Goal: Transaction & Acquisition: Purchase product/service

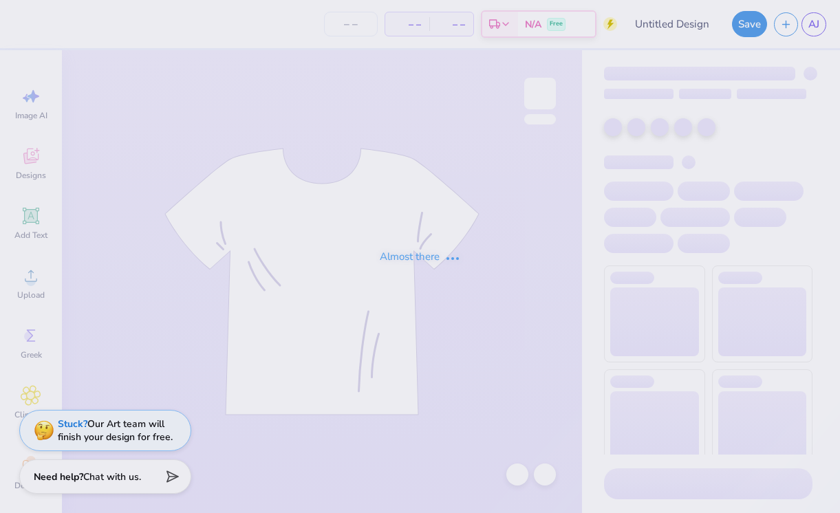
type input "Parents wknd"
type input "6"
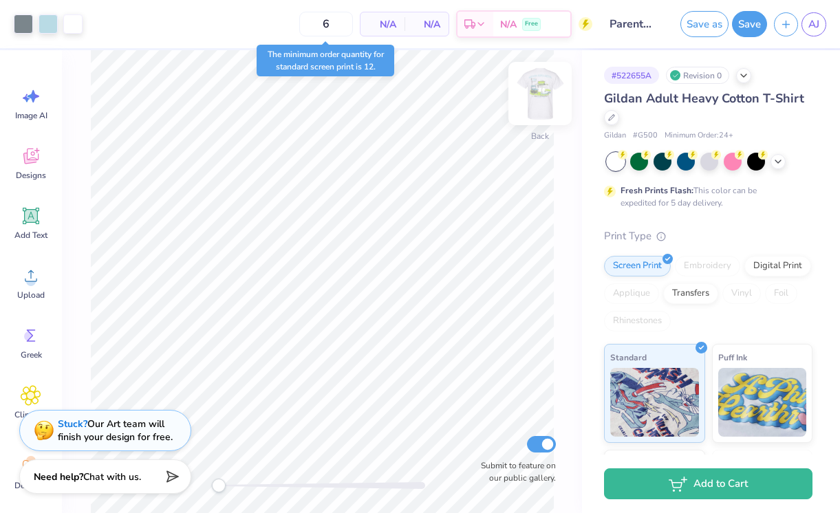
click at [545, 94] on img at bounding box center [540, 93] width 55 height 55
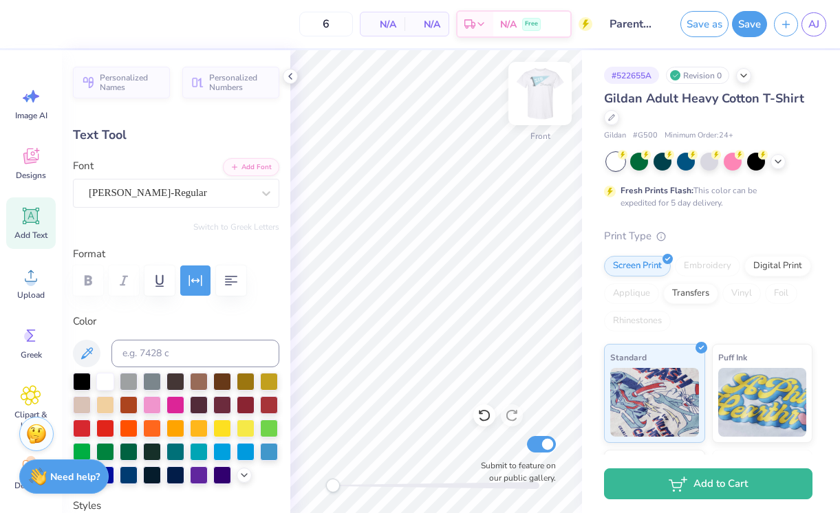
click at [546, 92] on img at bounding box center [540, 93] width 55 height 55
type textarea "[GEOGRAPHIC_DATA]"
type input "7.20"
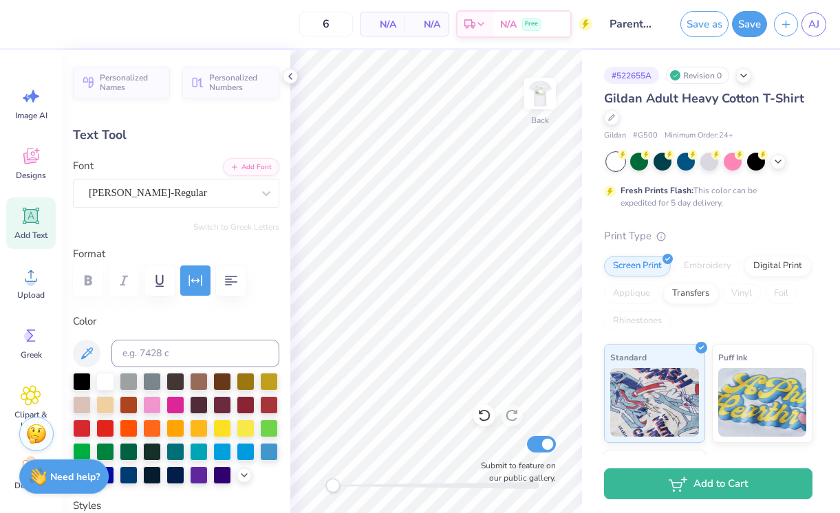
type textarea "[GEOGRAPHIC_DATA]"
type input "4.33"
type input "1.69"
type input "7.70"
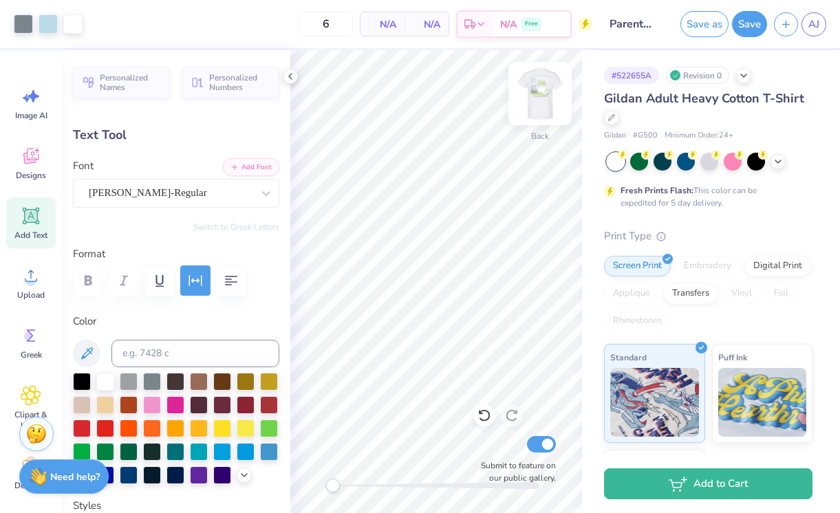
click at [546, 81] on img at bounding box center [540, 93] width 55 height 55
type input "5.73"
type input "0.47"
type input "16.11"
type input "4.26"
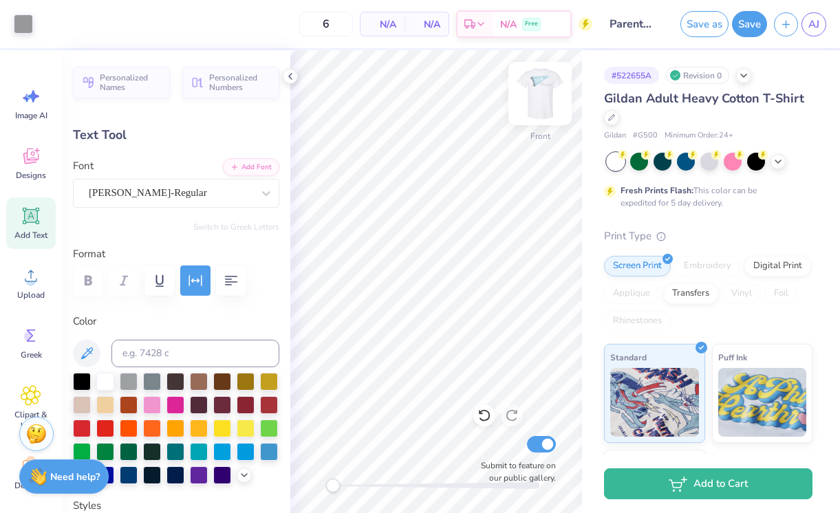
type input "1.67"
type input "5.55"
type textarea "HOPE COLLEGE"
type input "7.09"
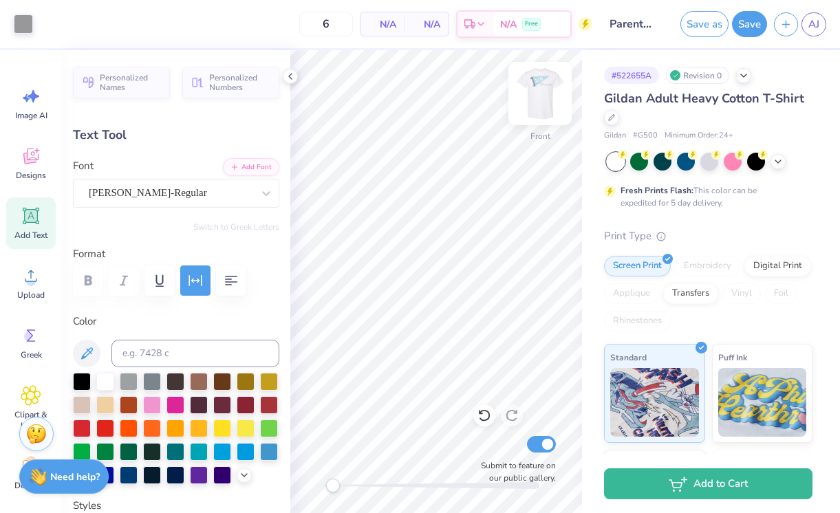
type input "0.62"
type input "18.02"
type input "5.73"
type input "0.47"
type input "16.64"
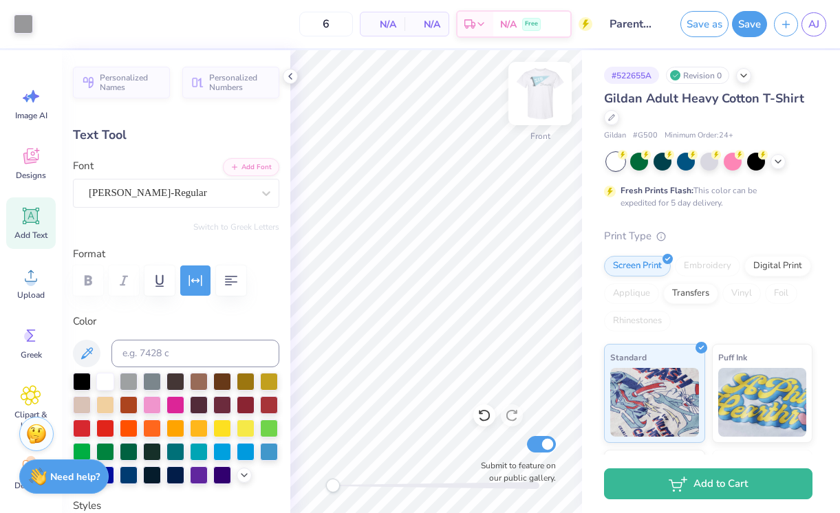
type input "9.10"
type input "0.62"
type input "15.23"
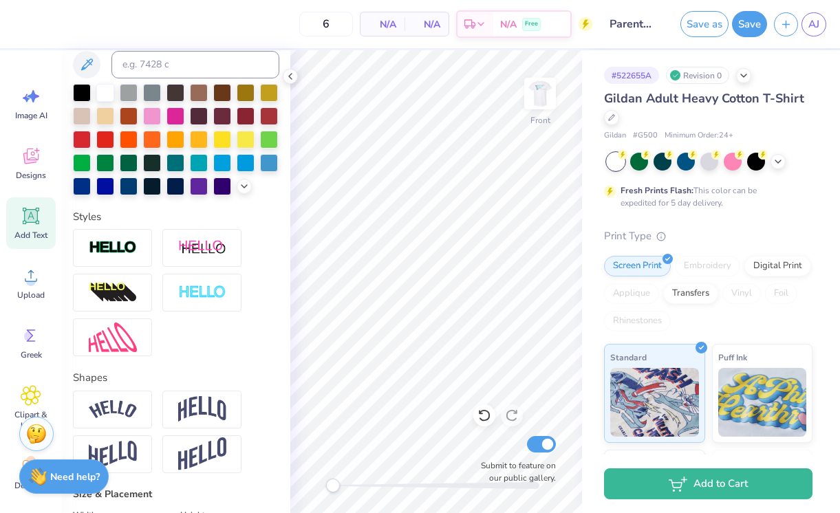
scroll to position [235, 0]
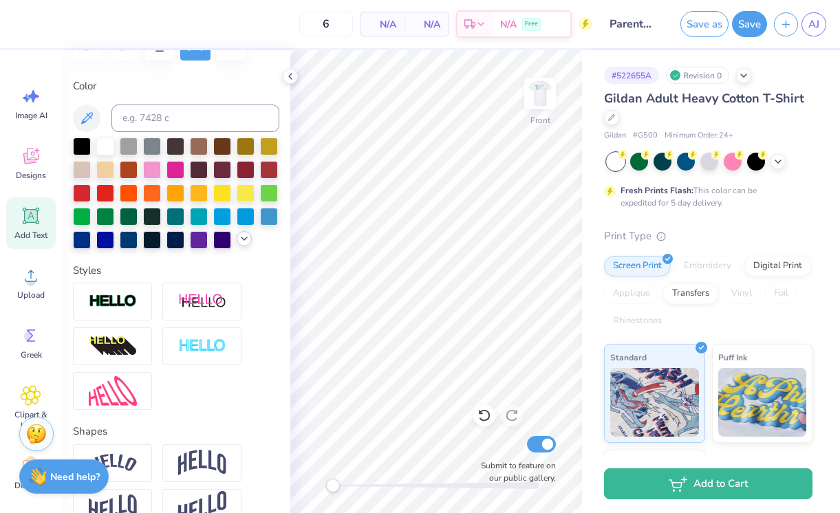
click at [244, 243] on icon at bounding box center [244, 238] width 11 height 11
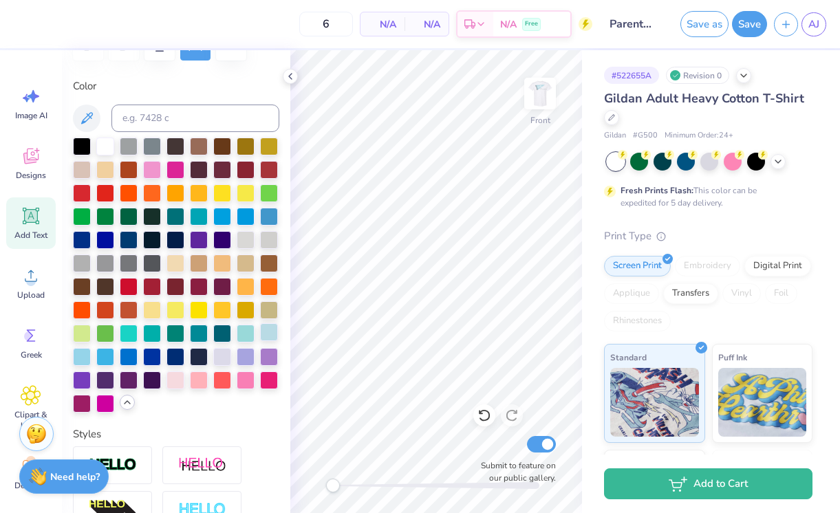
click at [270, 332] on div at bounding box center [269, 332] width 18 height 18
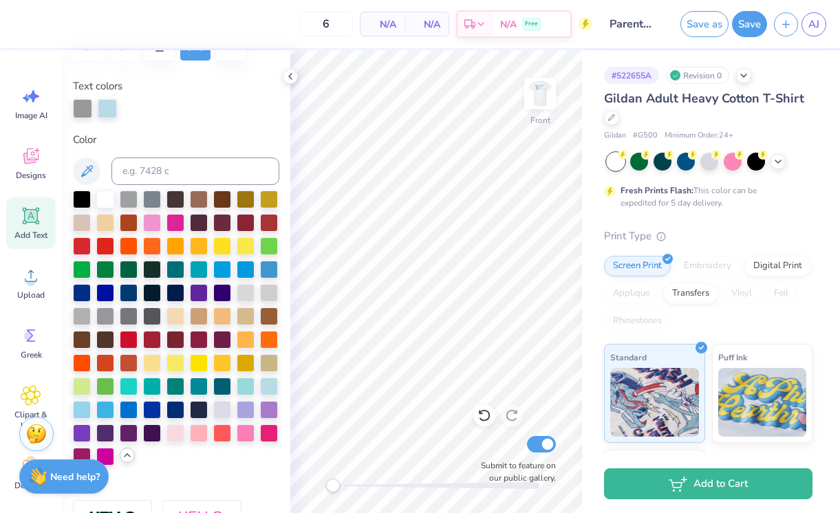
scroll to position [0, 5]
click at [268, 387] on div at bounding box center [269, 385] width 18 height 18
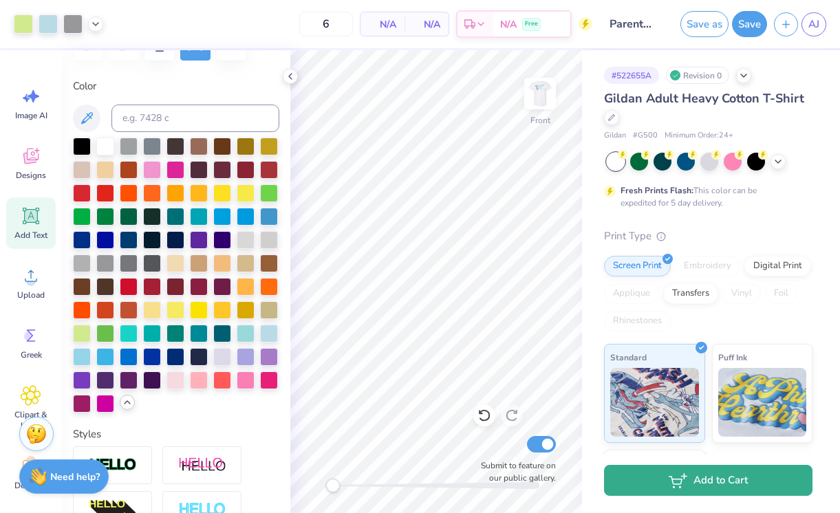
click at [659, 476] on button "Add to Cart" at bounding box center [708, 480] width 209 height 31
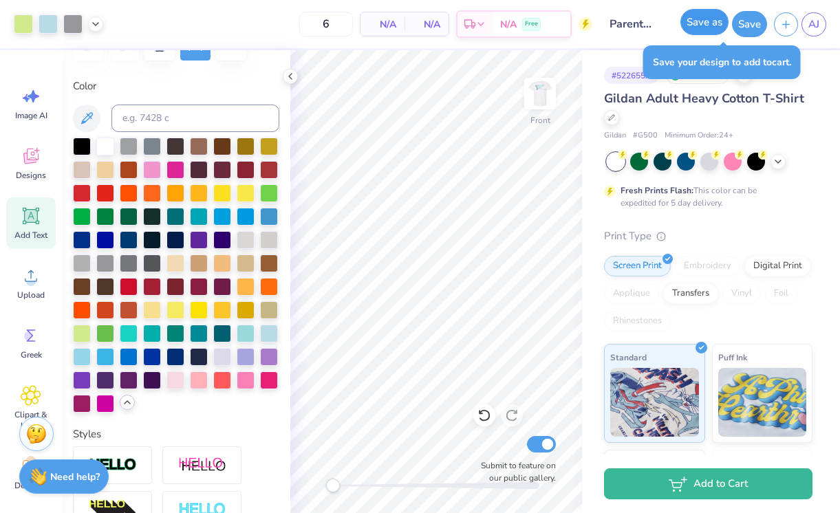
click at [701, 25] on button "Save as" at bounding box center [705, 22] width 48 height 26
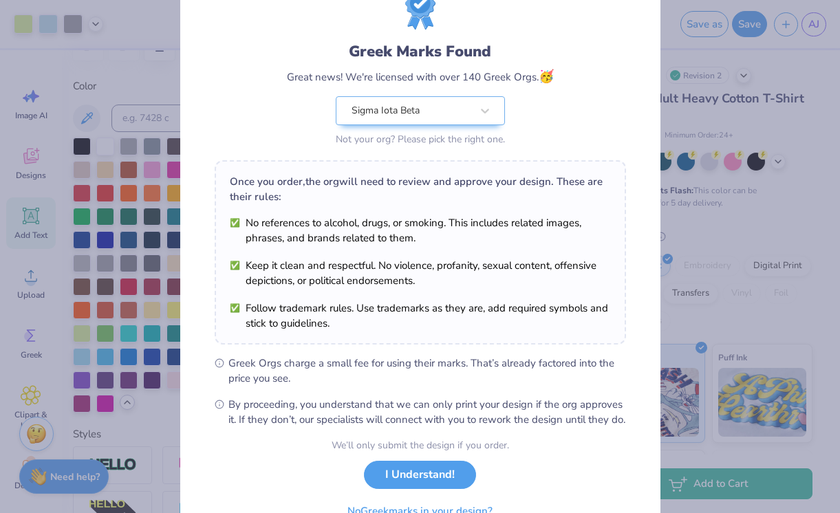
scroll to position [131, 0]
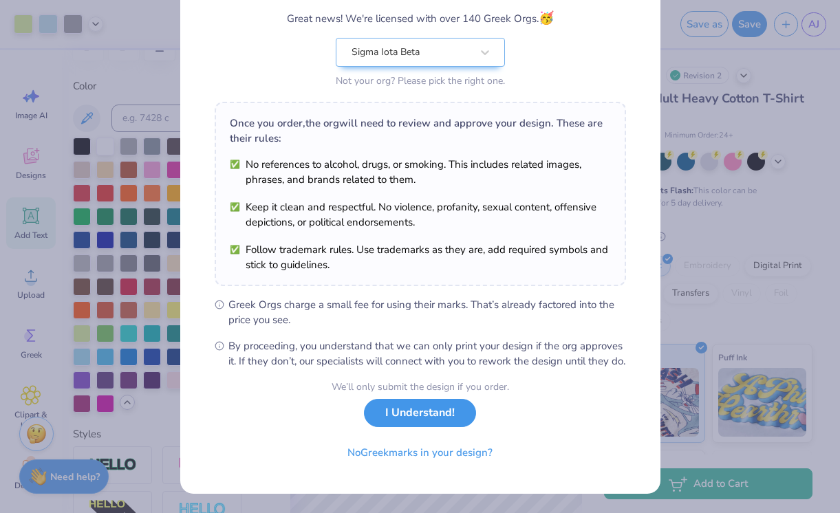
click at [427, 416] on button "I Understand!" at bounding box center [420, 413] width 112 height 28
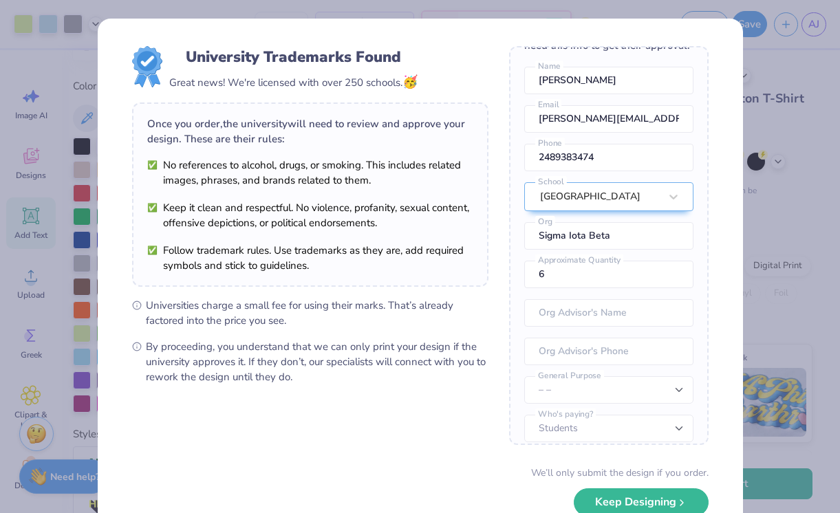
scroll to position [51, 0]
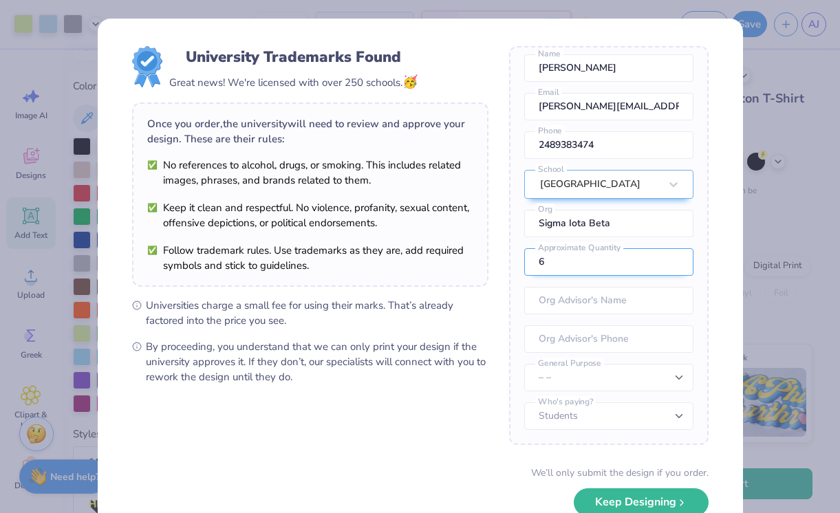
click at [566, 263] on input "6" at bounding box center [608, 262] width 169 height 28
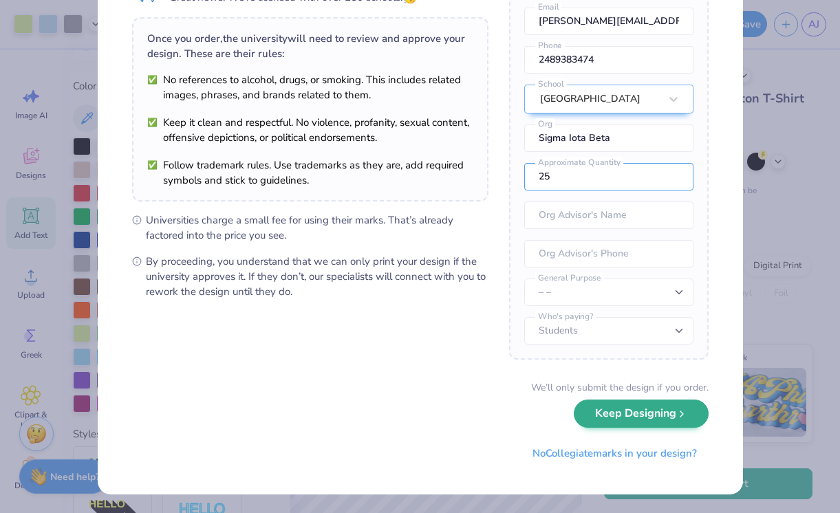
type input "25"
click at [639, 416] on button "Keep Designing" at bounding box center [641, 414] width 135 height 28
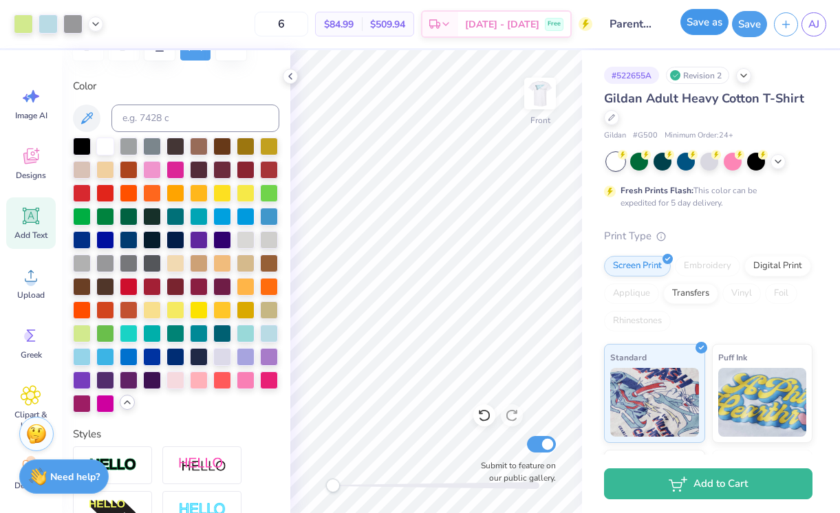
click at [714, 28] on button "Save as" at bounding box center [705, 22] width 48 height 26
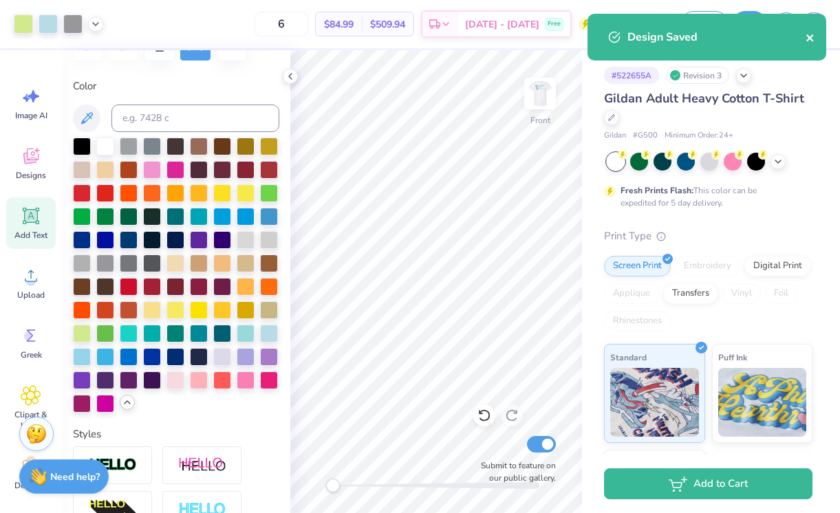
click at [815, 34] on icon "close" at bounding box center [811, 37] width 10 height 11
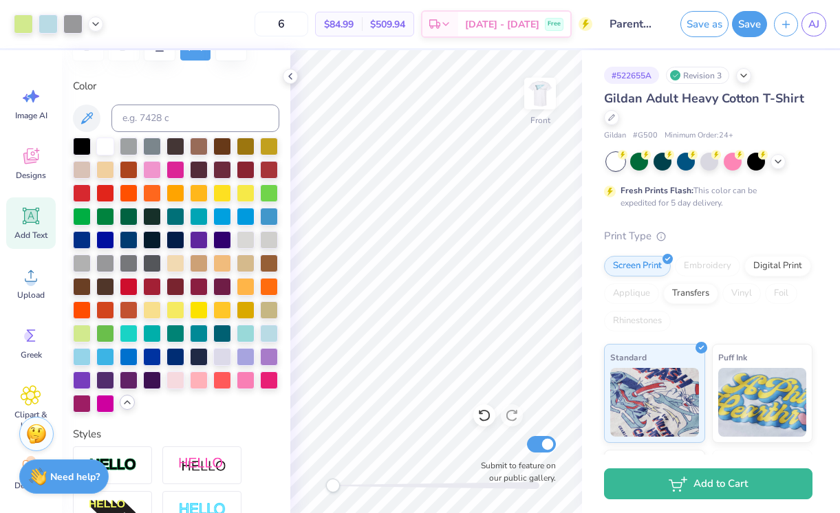
click at [816, 21] on div "Design Saved" at bounding box center [707, 42] width 244 height 63
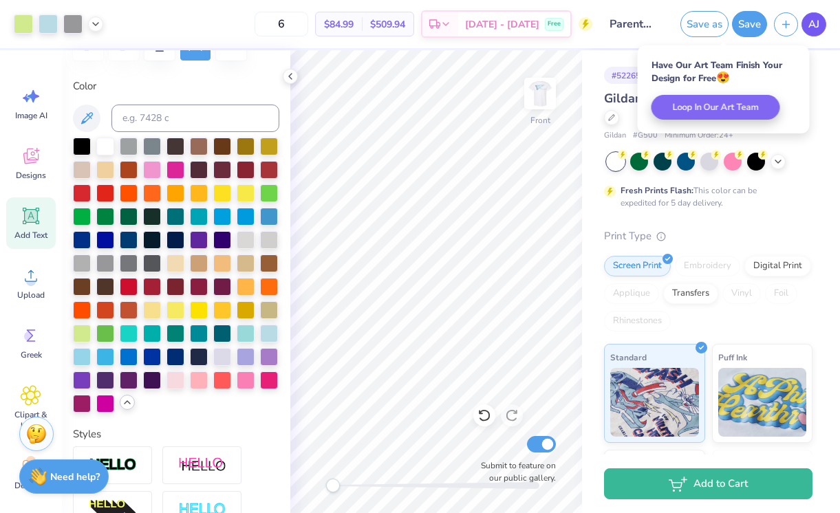
click at [807, 24] on link "AJ" at bounding box center [814, 24] width 25 height 24
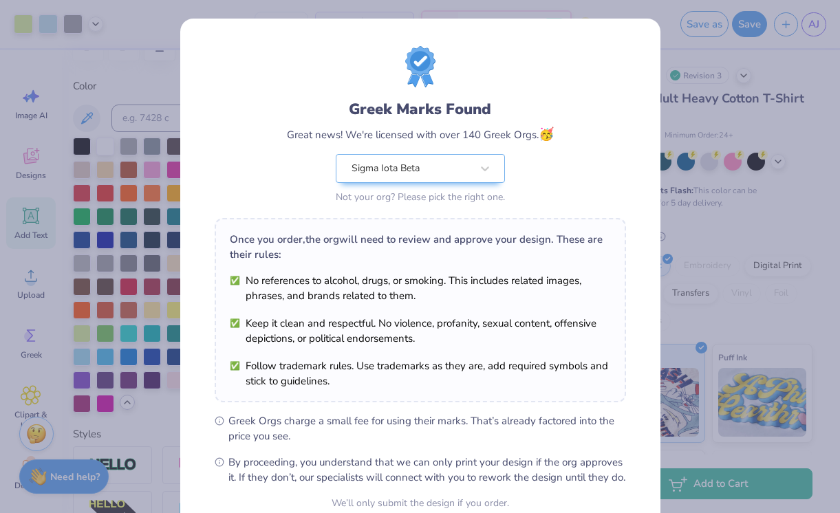
click at [667, 337] on div "Greek Marks Found Great news! We're licensed with over 140 Greek Orgs. 🥳 Sigma …" at bounding box center [420, 256] width 840 height 513
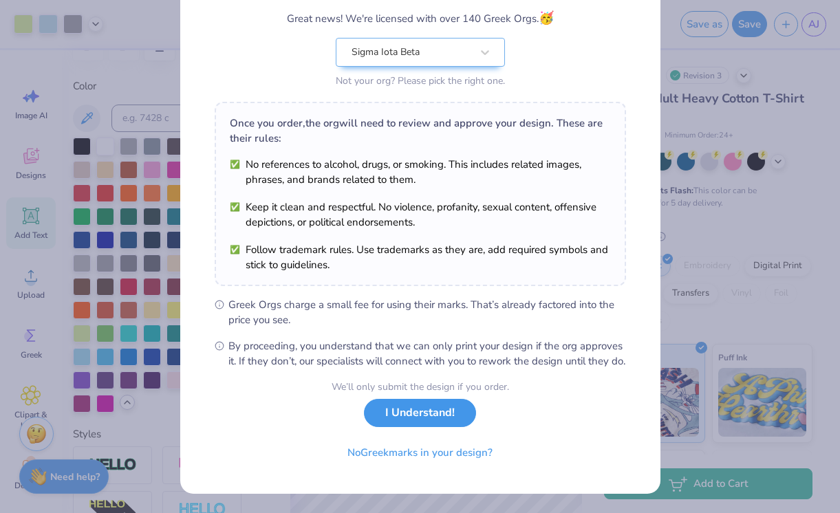
click at [433, 412] on button "I Understand!" at bounding box center [420, 413] width 112 height 28
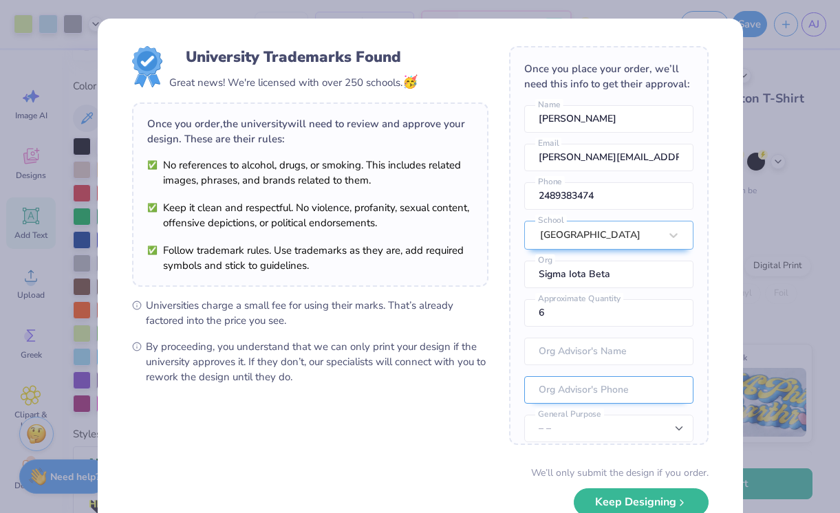
scroll to position [51, 0]
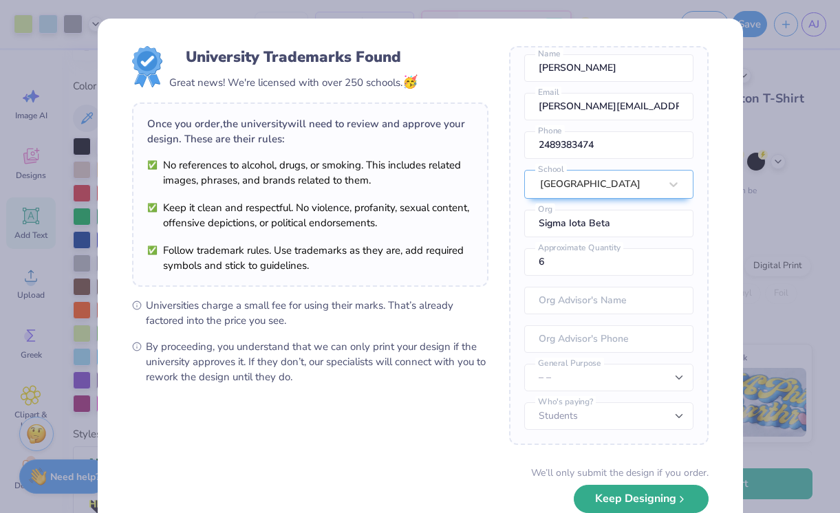
click at [641, 498] on button "Keep Designing" at bounding box center [641, 499] width 135 height 28
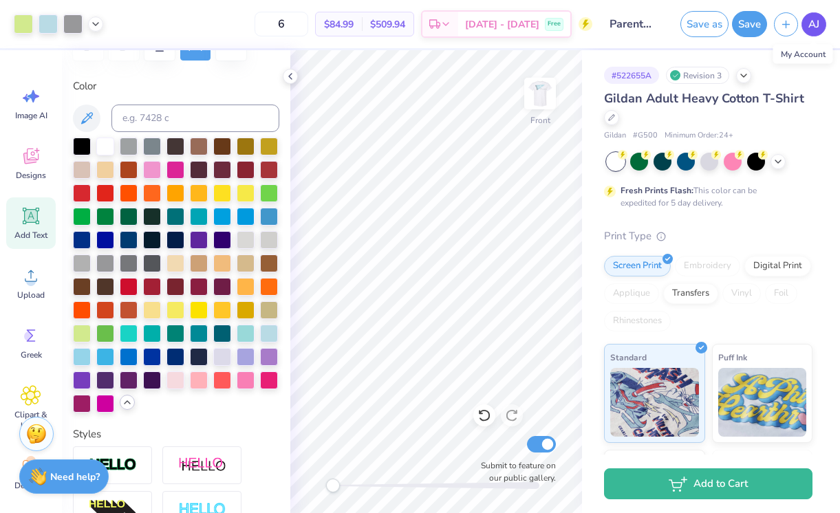
click at [817, 21] on span "AJ" at bounding box center [814, 25] width 11 height 16
